Goal: Navigation & Orientation: Understand site structure

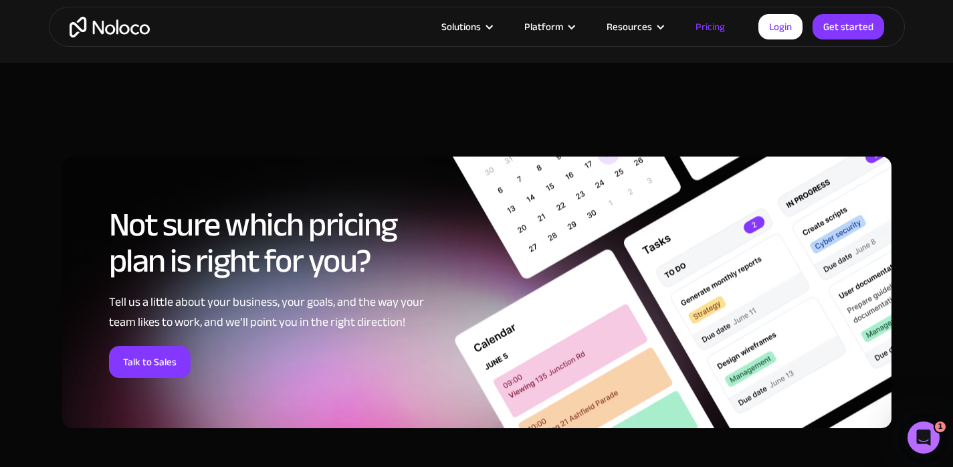
scroll to position [5332, 0]
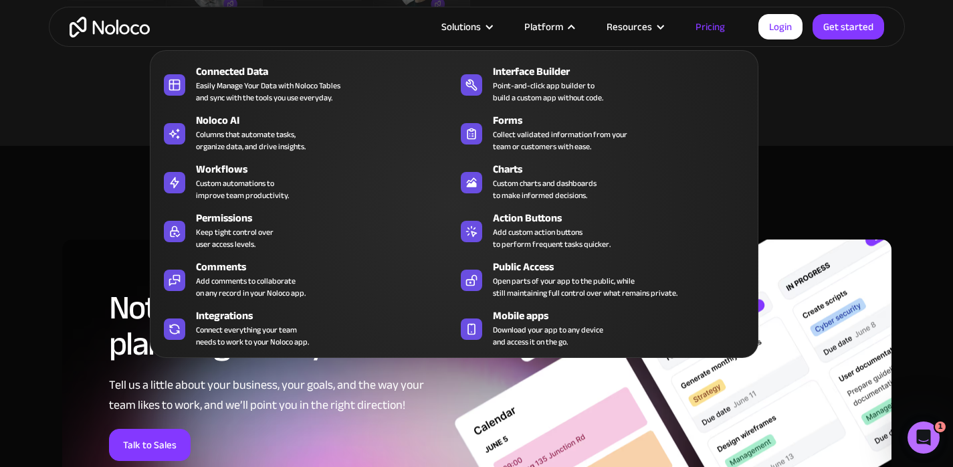
click at [563, 20] on div "Platform" at bounding box center [543, 26] width 39 height 17
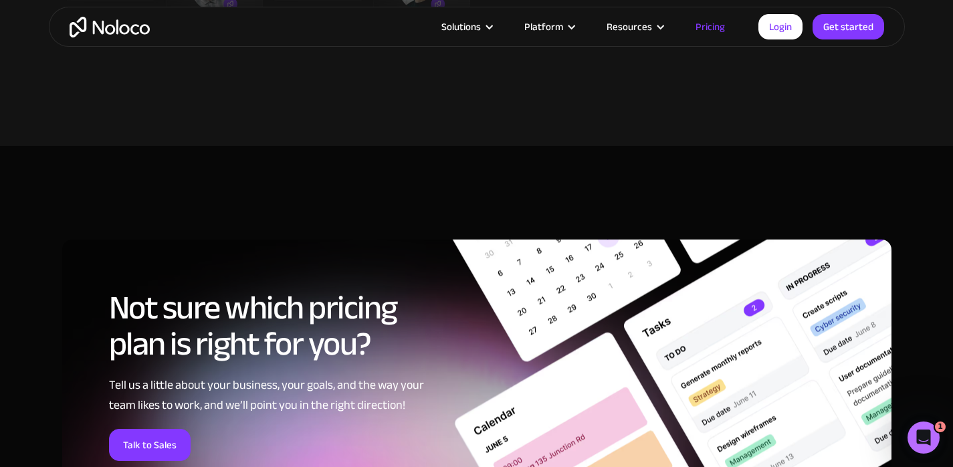
click at [563, 21] on div "Platform" at bounding box center [543, 26] width 39 height 17
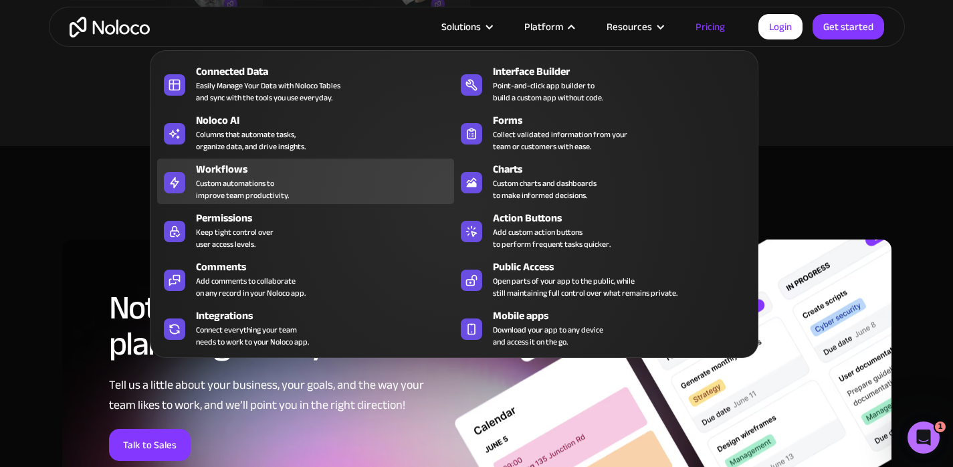
click at [245, 178] on div "Custom automations to improve team productivity." at bounding box center [242, 189] width 93 height 24
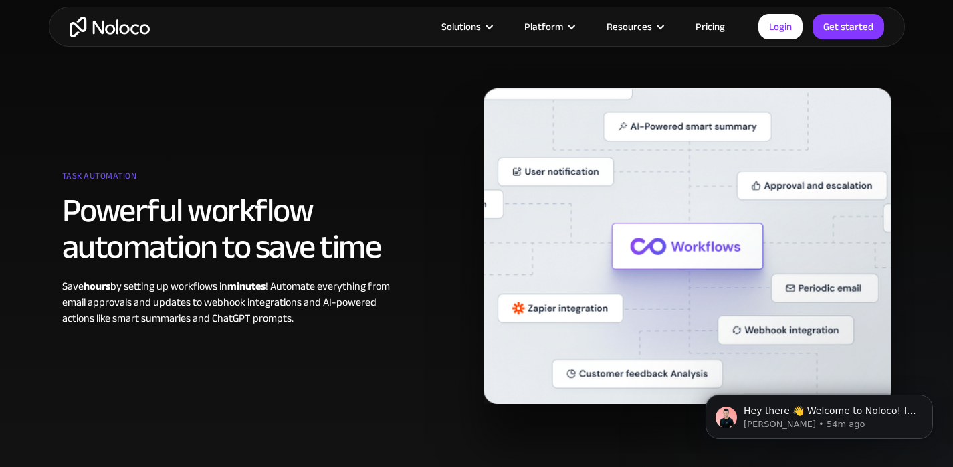
scroll to position [908, 0]
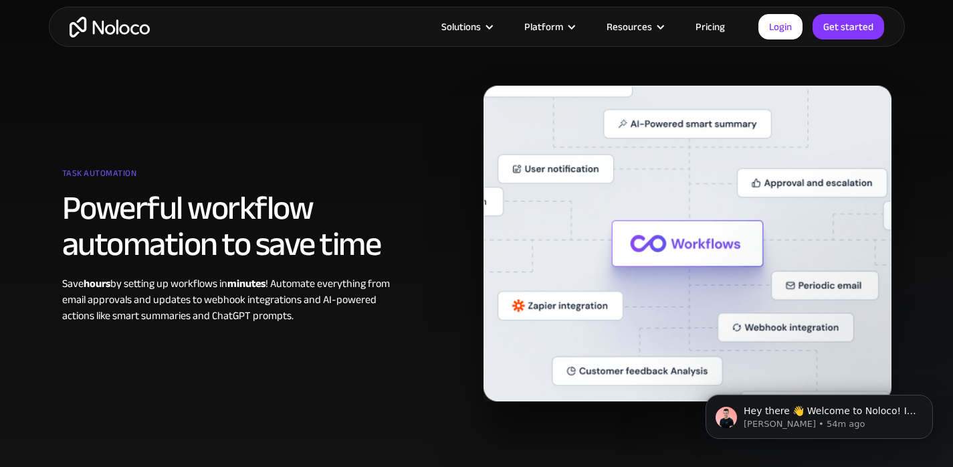
click at [92, 25] on img "home" at bounding box center [110, 27] width 80 height 21
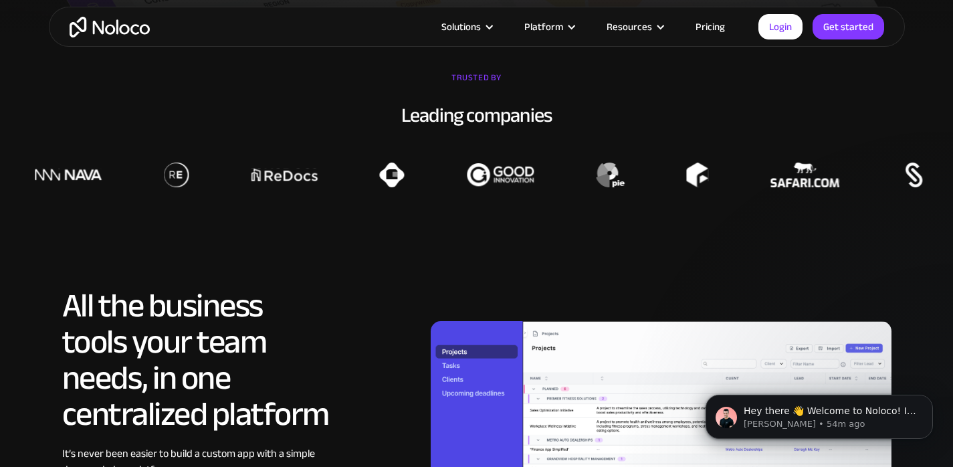
scroll to position [1152, 0]
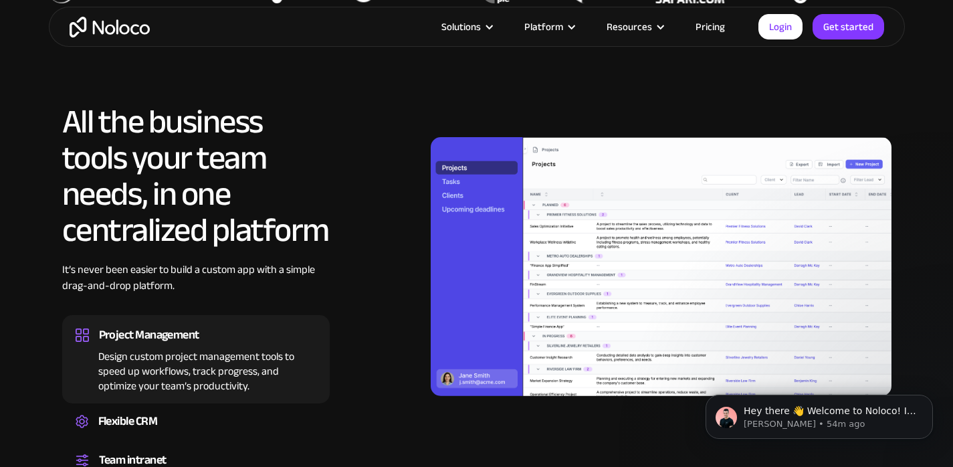
click at [457, 148] on img at bounding box center [661, 266] width 461 height 259
click at [444, 149] on img at bounding box center [661, 266] width 461 height 259
click at [444, 161] on img at bounding box center [661, 266] width 461 height 259
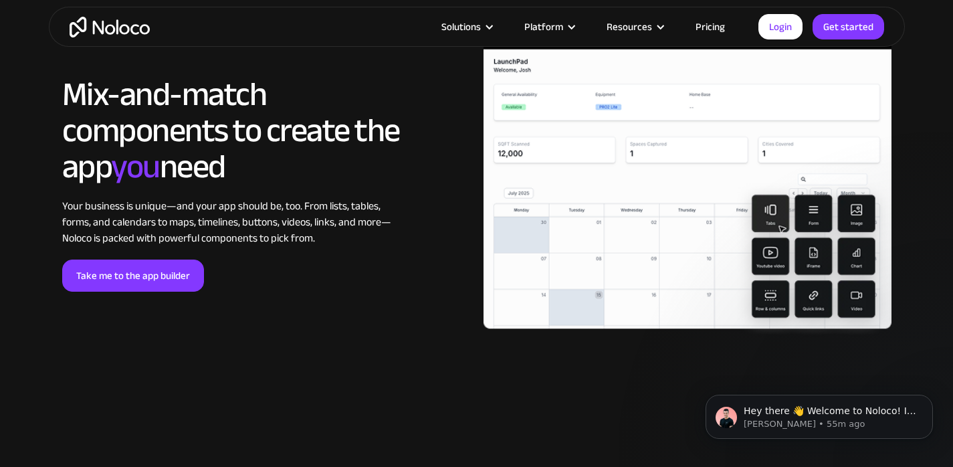
scroll to position [2852, 0]
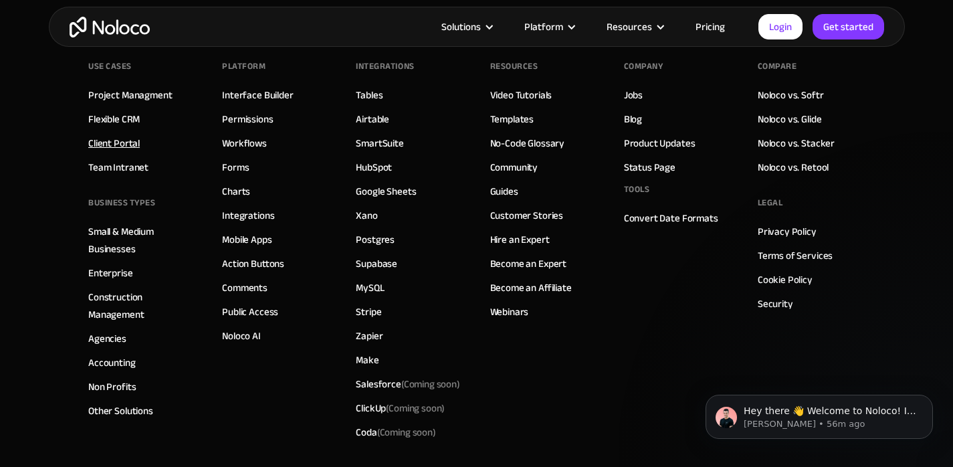
scroll to position [4683, 0]
click at [114, 113] on link "Flexible CRM" at bounding box center [113, 118] width 51 height 17
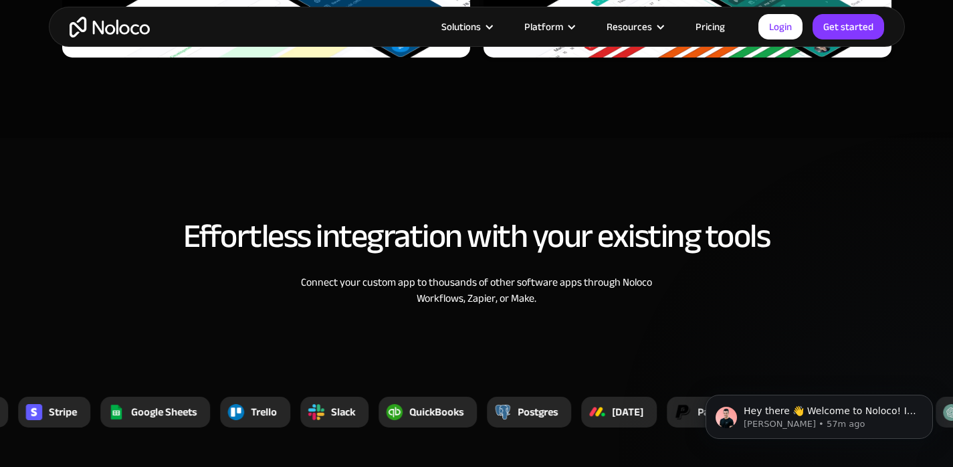
scroll to position [4344, 0]
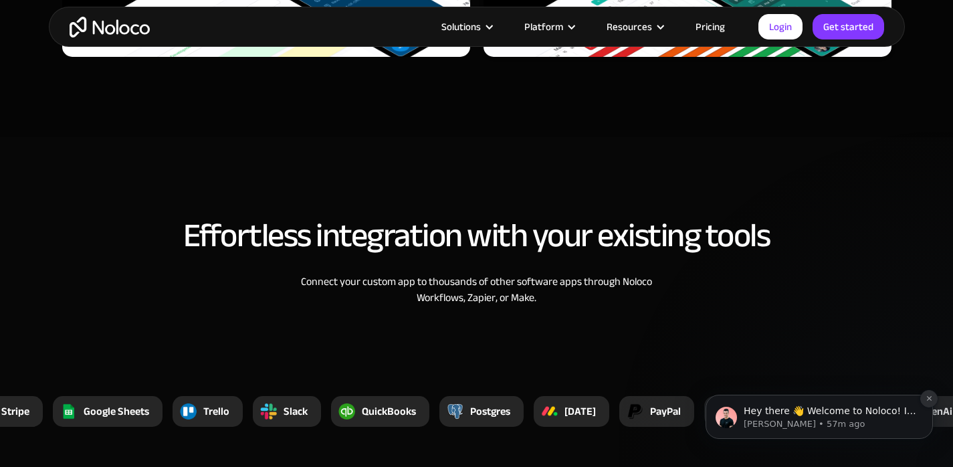
click at [926, 398] on icon "Dismiss notification" at bounding box center [928, 397] width 7 height 7
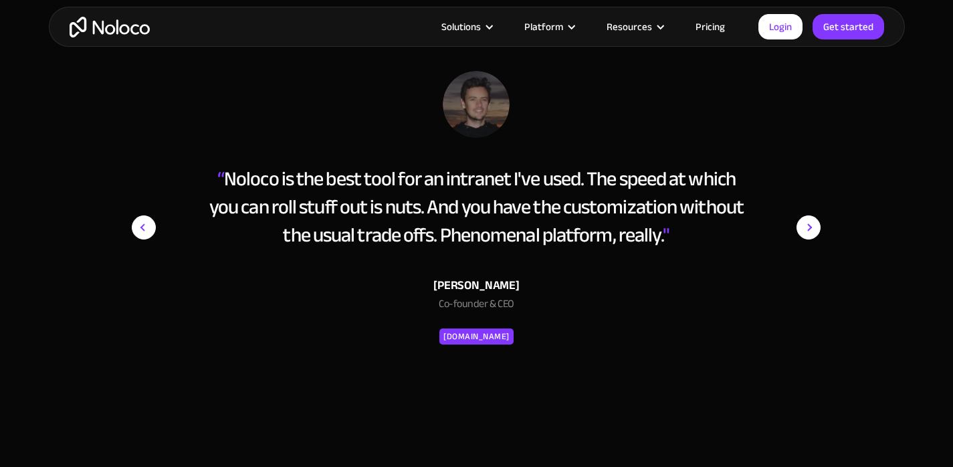
scroll to position [4813, 0]
click at [811, 208] on img "next slide" at bounding box center [808, 227] width 24 height 313
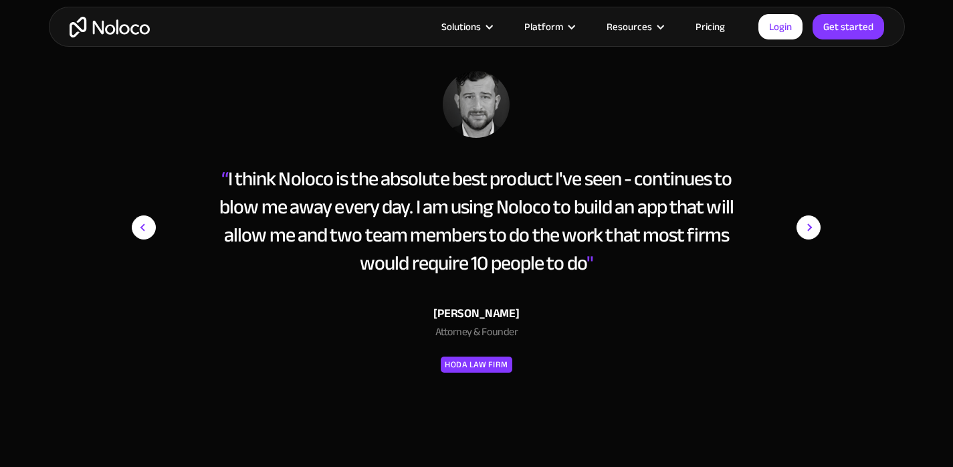
click at [811, 208] on img "next slide" at bounding box center [808, 227] width 24 height 313
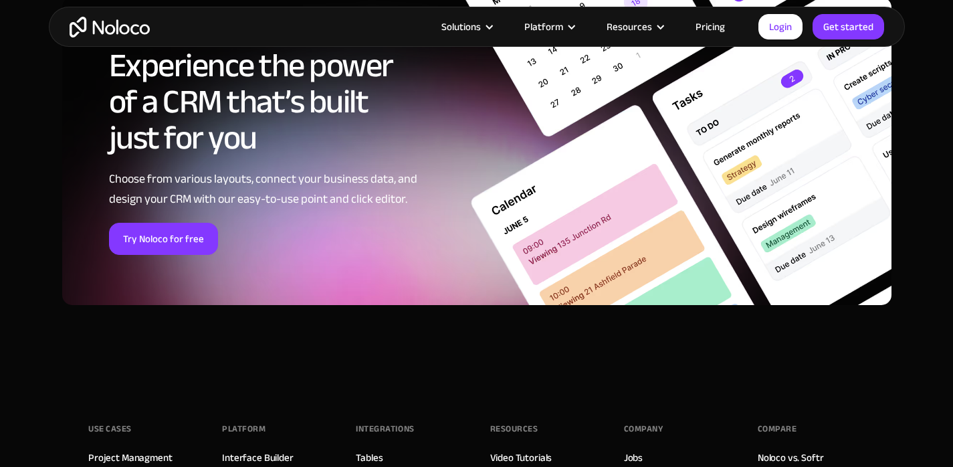
scroll to position [5567, 0]
